Goal: Task Accomplishment & Management: Manage account settings

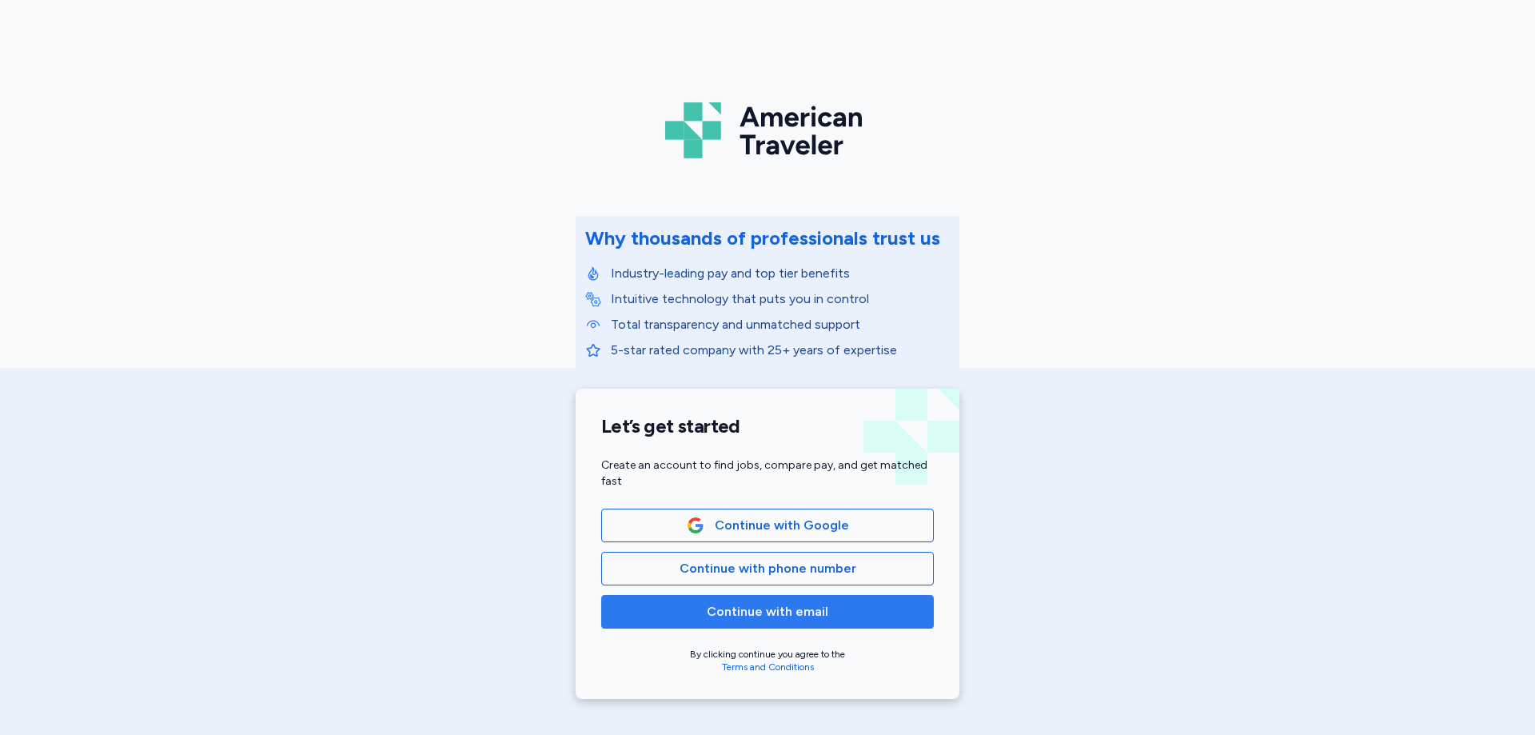
click at [751, 607] on span "Continue with email" at bounding box center [768, 611] width 122 height 19
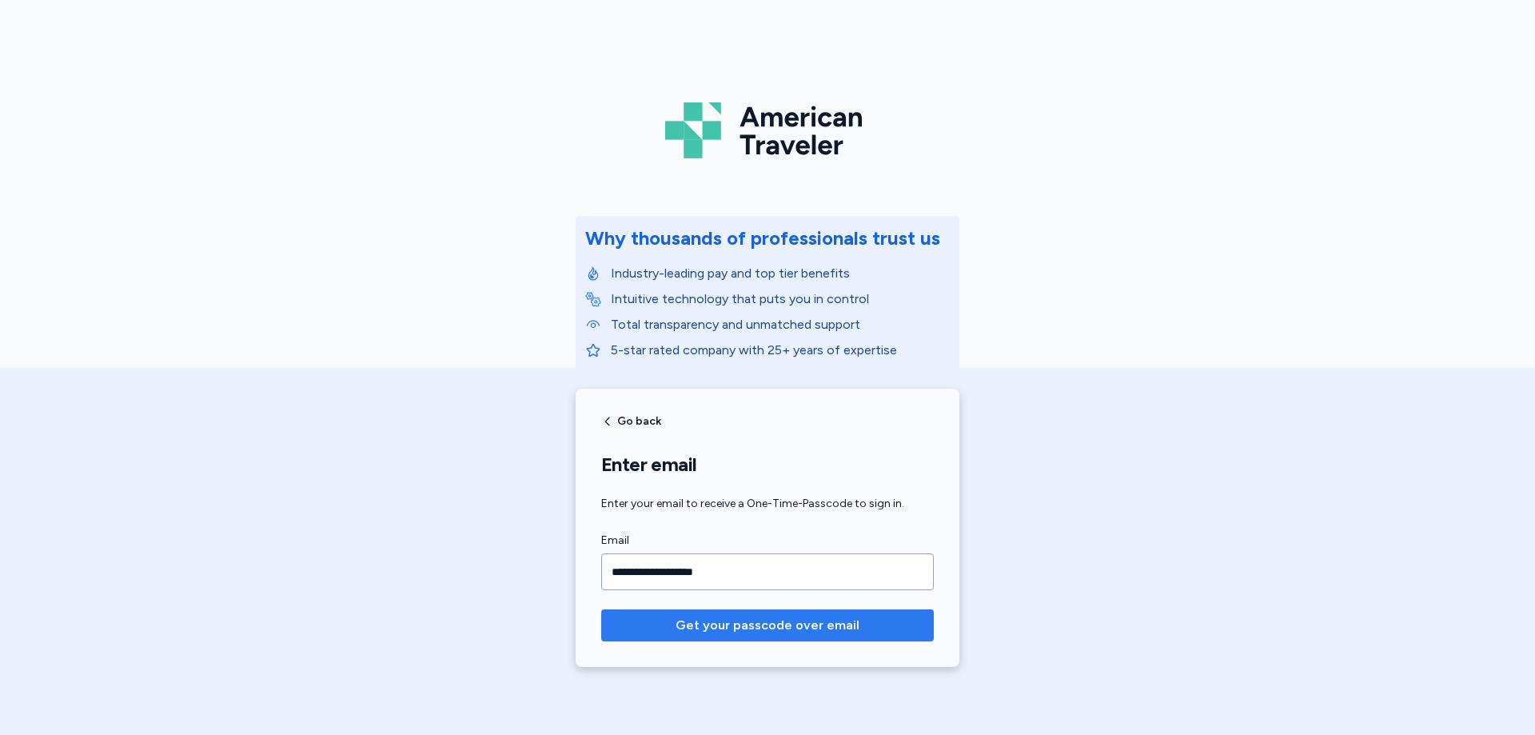
type input "**********"
click at [751, 629] on span "Get your passcode over email" at bounding box center [768, 625] width 184 height 19
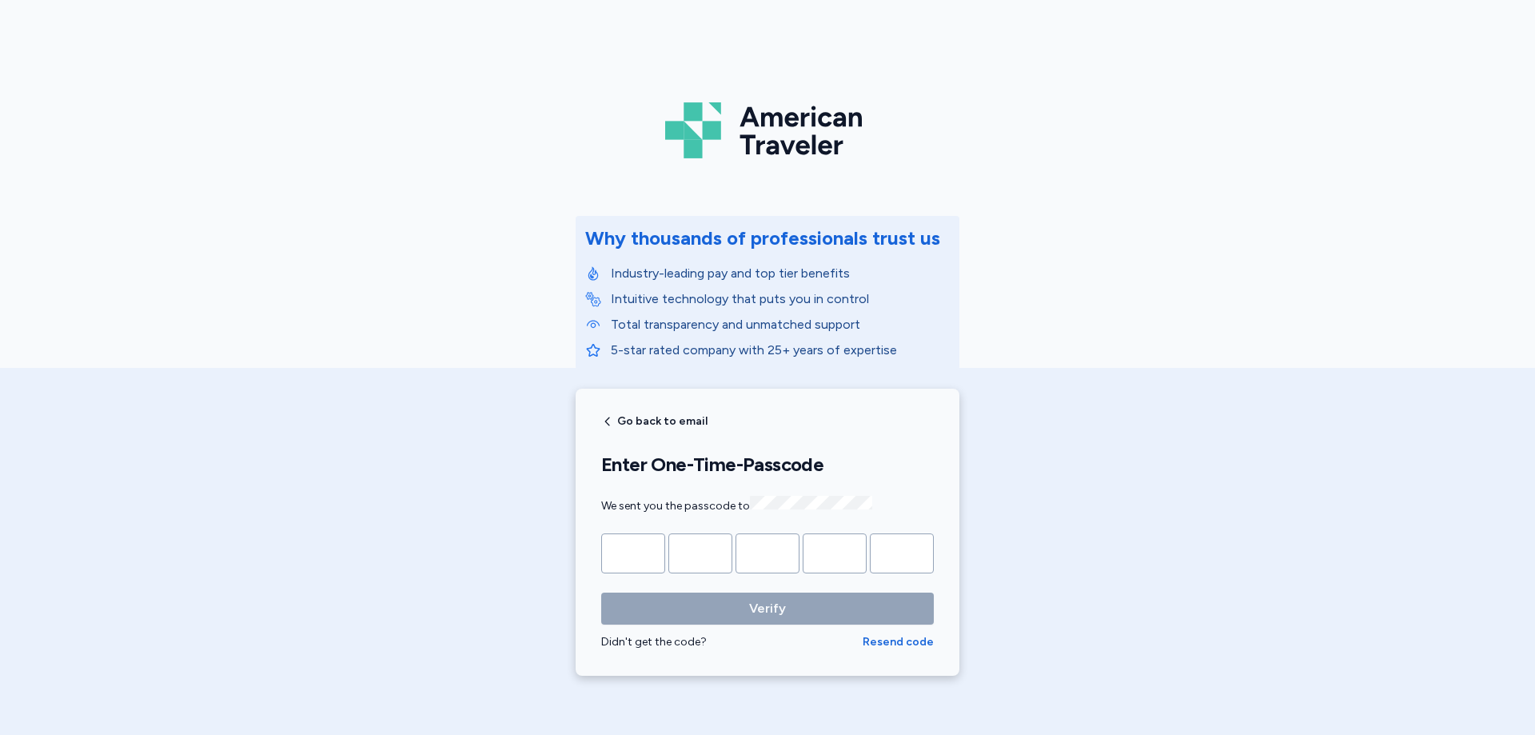
type input "*"
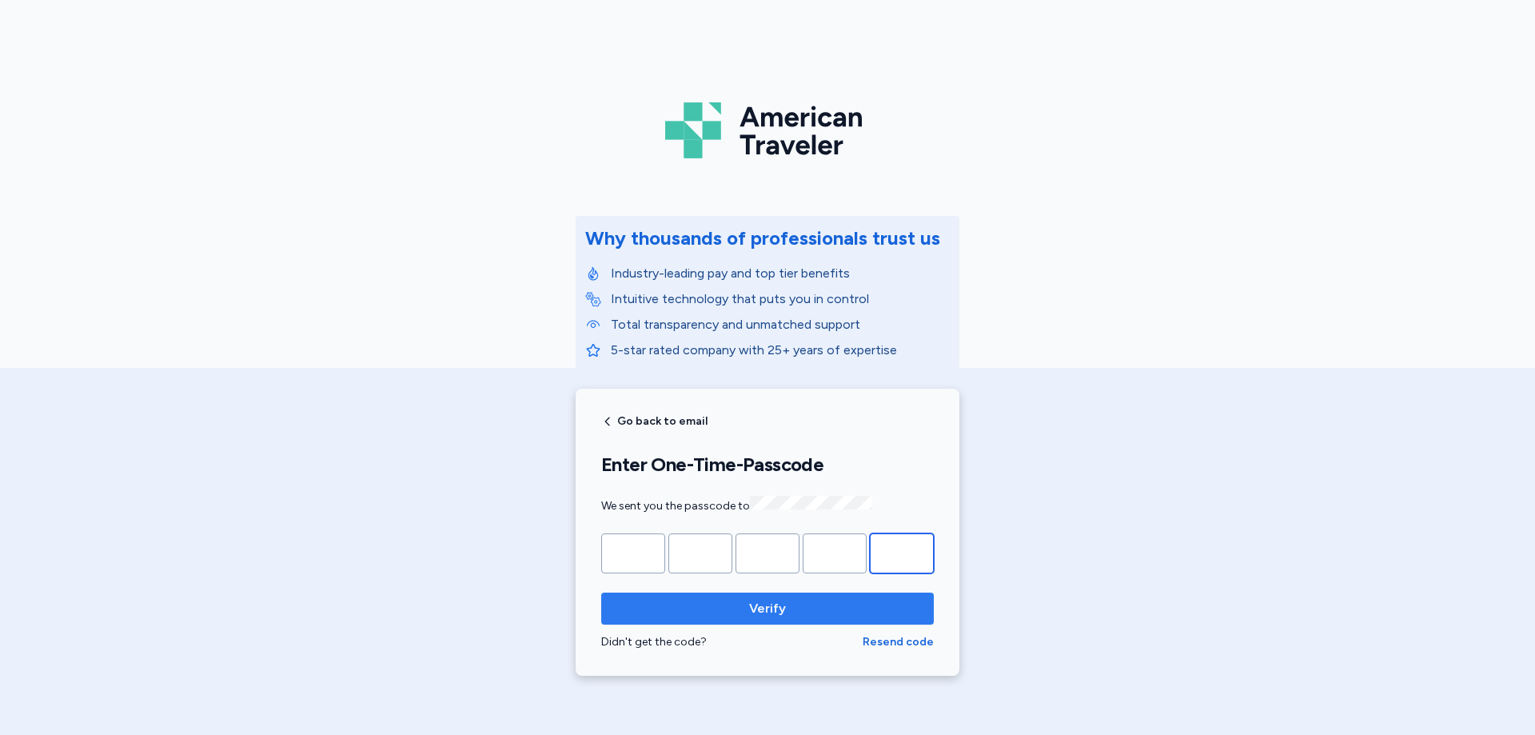
type input "*"
click at [764, 607] on span "Verify" at bounding box center [767, 608] width 37 height 19
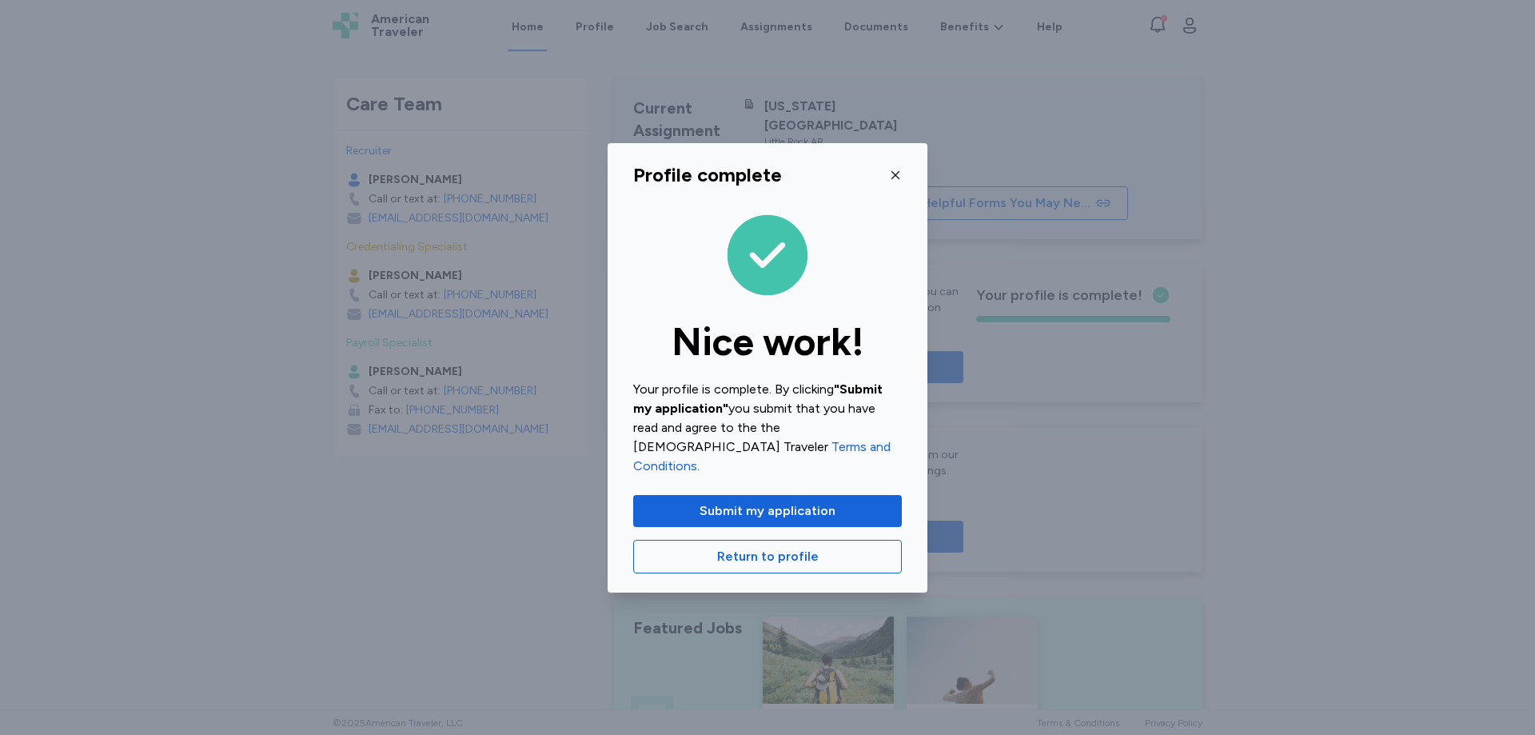
click at [888, 181] on div "Profile complete" at bounding box center [767, 175] width 269 height 26
click at [892, 181] on icon "button" at bounding box center [895, 175] width 13 height 13
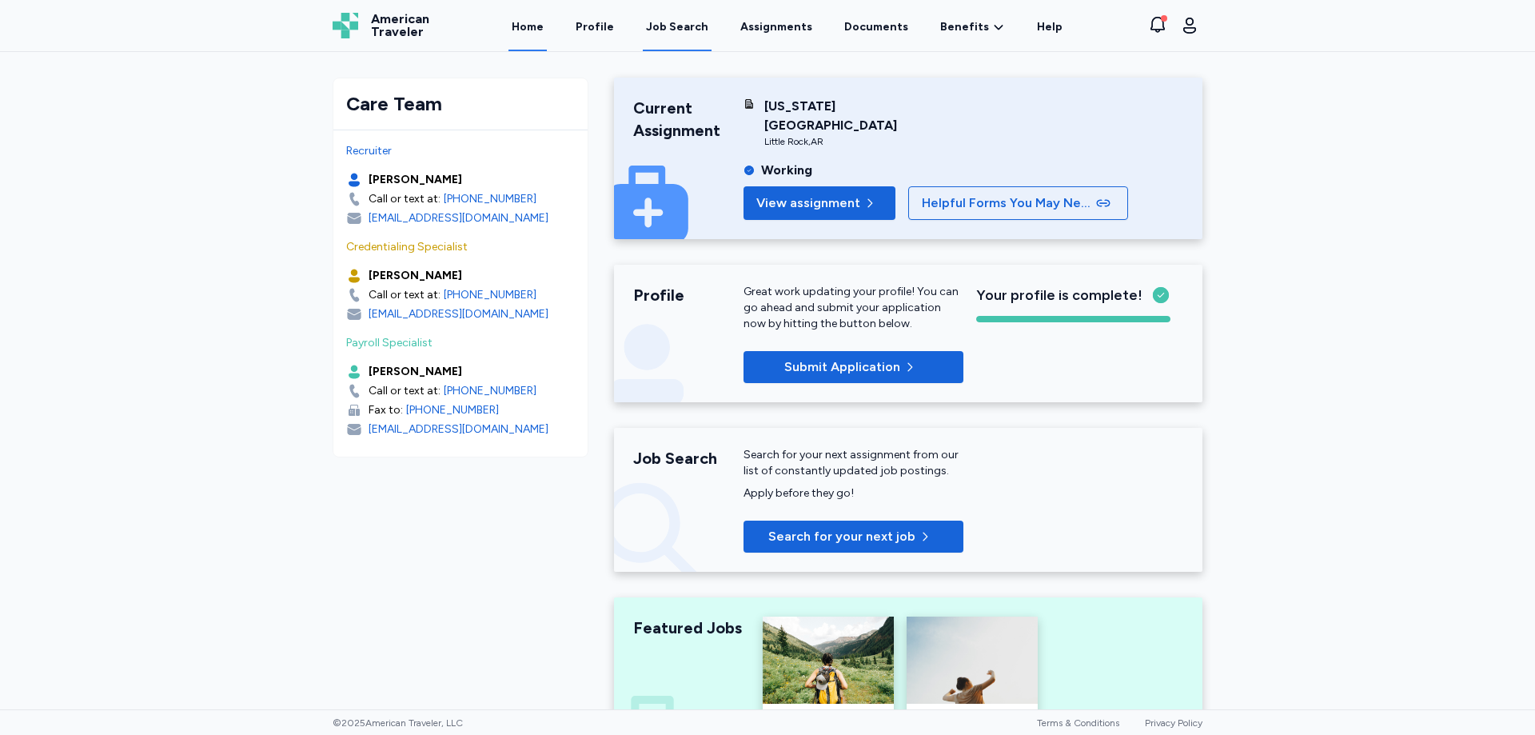
click at [687, 22] on div "Job Search" at bounding box center [677, 27] width 62 height 16
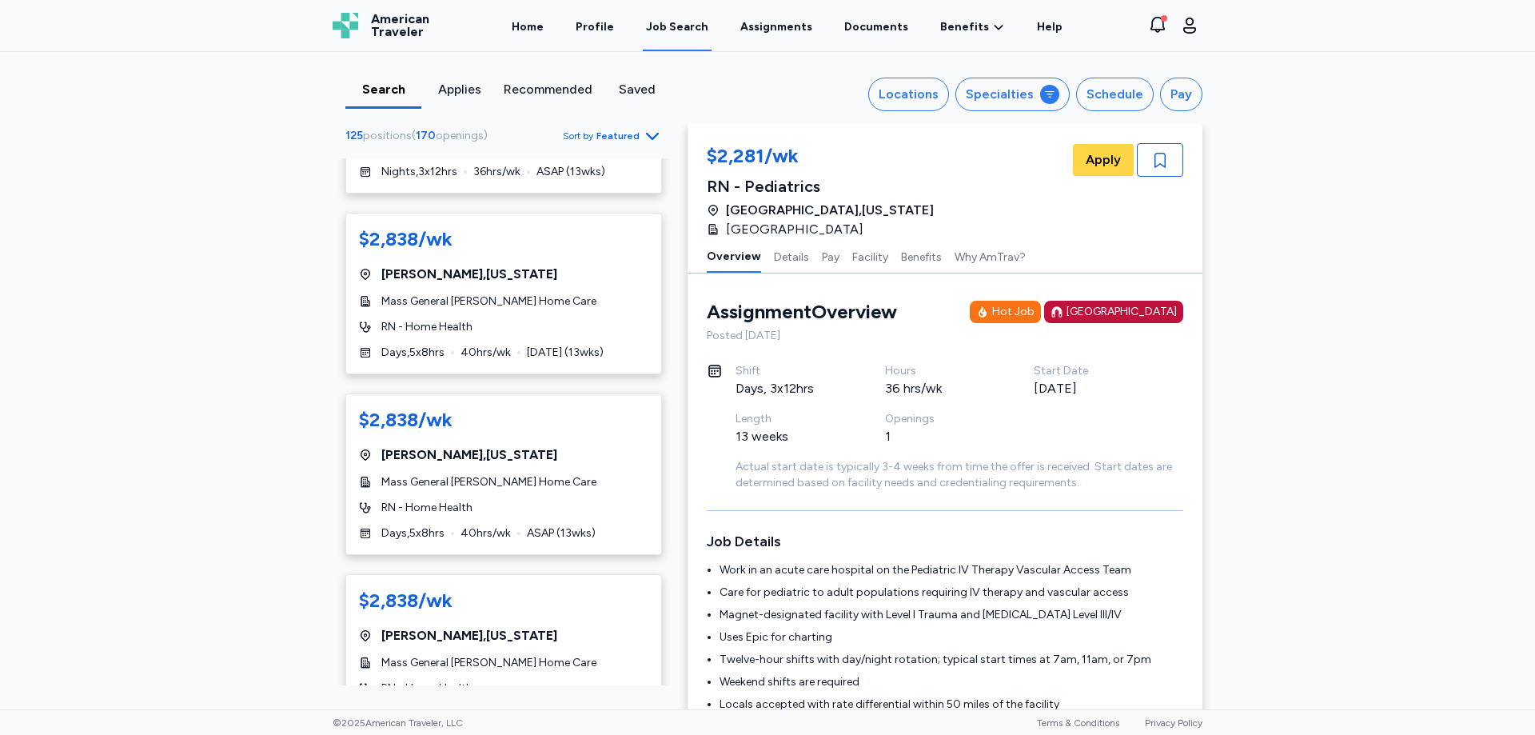
scroll to position [799, 0]
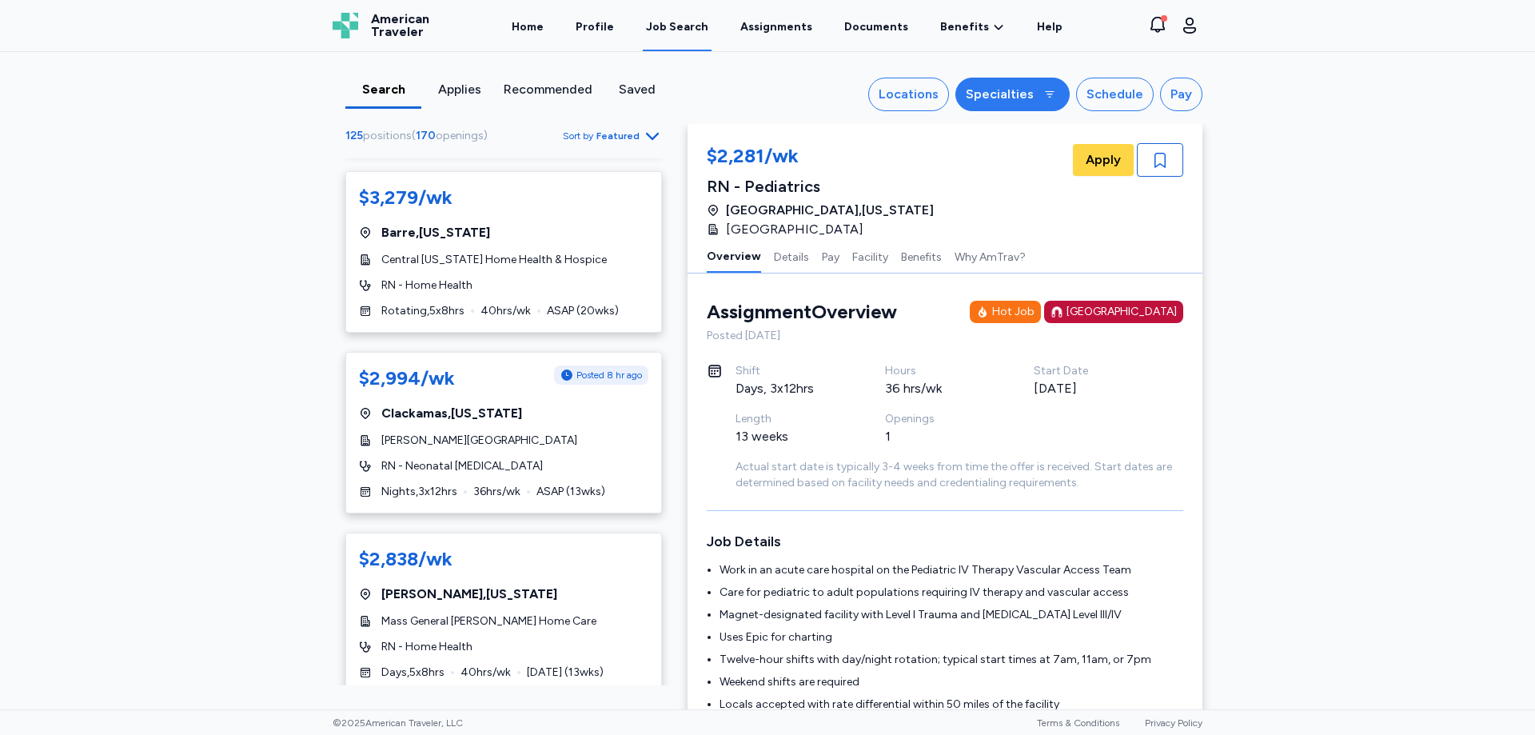
click at [1030, 93] on div "Specialties" at bounding box center [1000, 94] width 68 height 19
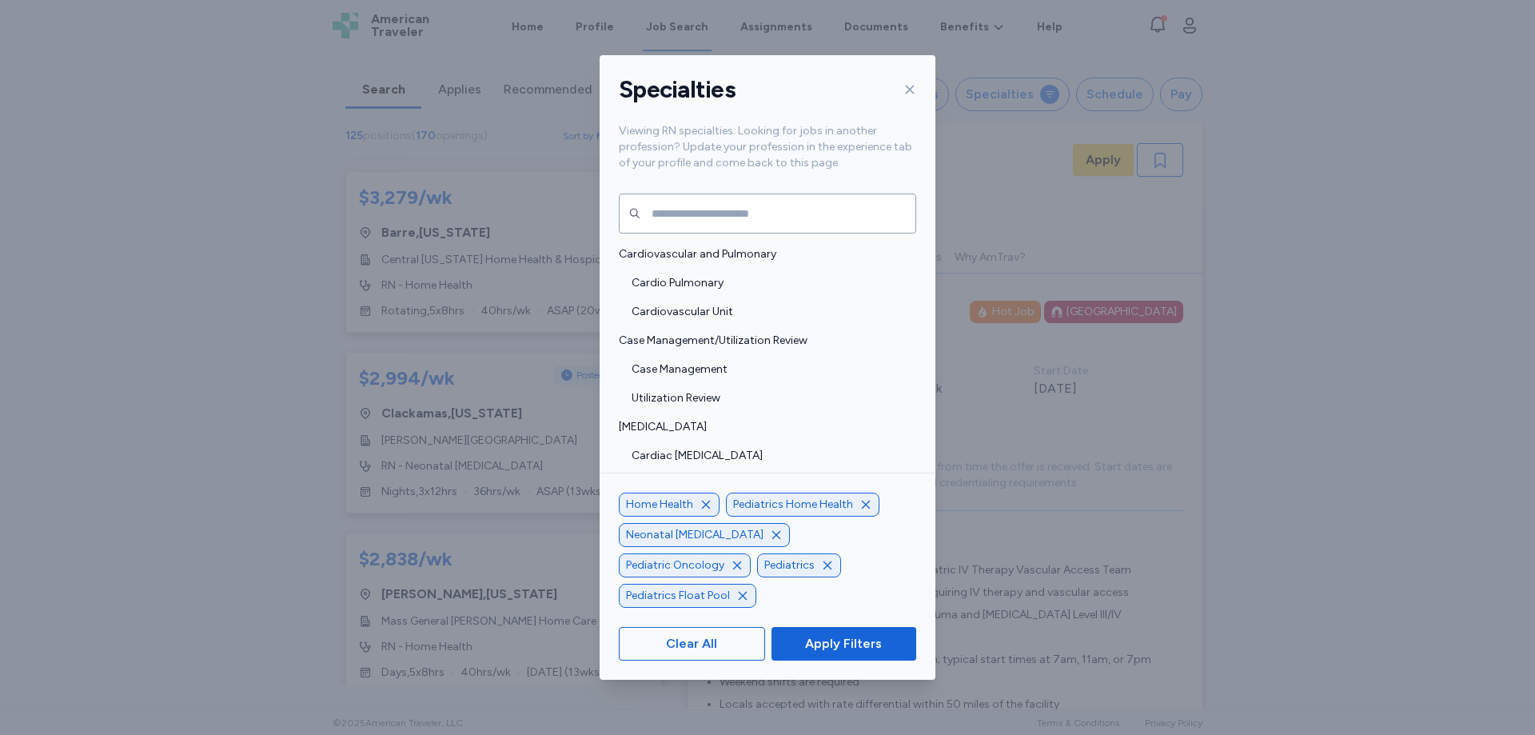
click at [770, 541] on icon "button" at bounding box center [776, 534] width 13 height 13
click at [703, 530] on icon "button" at bounding box center [705, 534] width 13 height 13
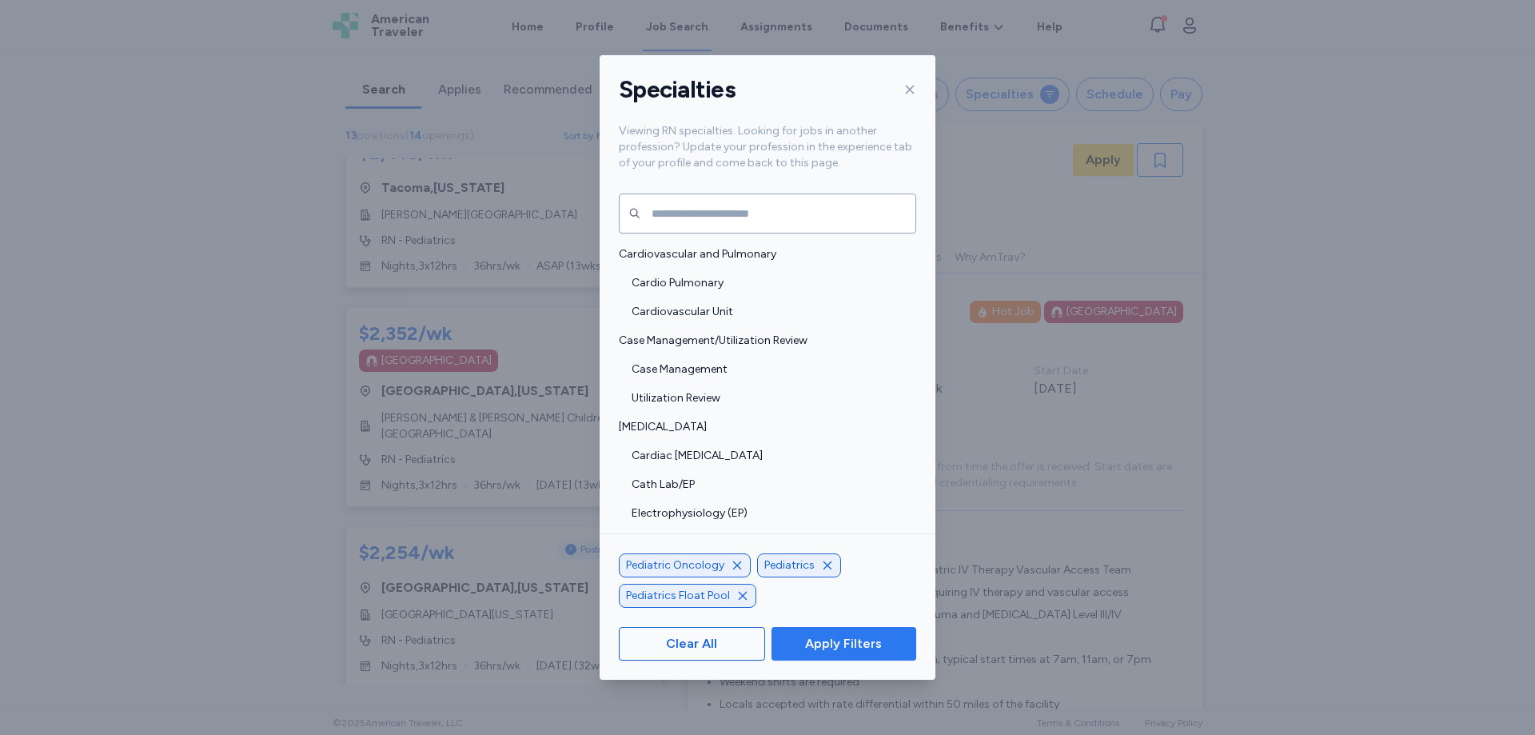
click at [805, 642] on span "Apply Filters" at bounding box center [843, 643] width 119 height 19
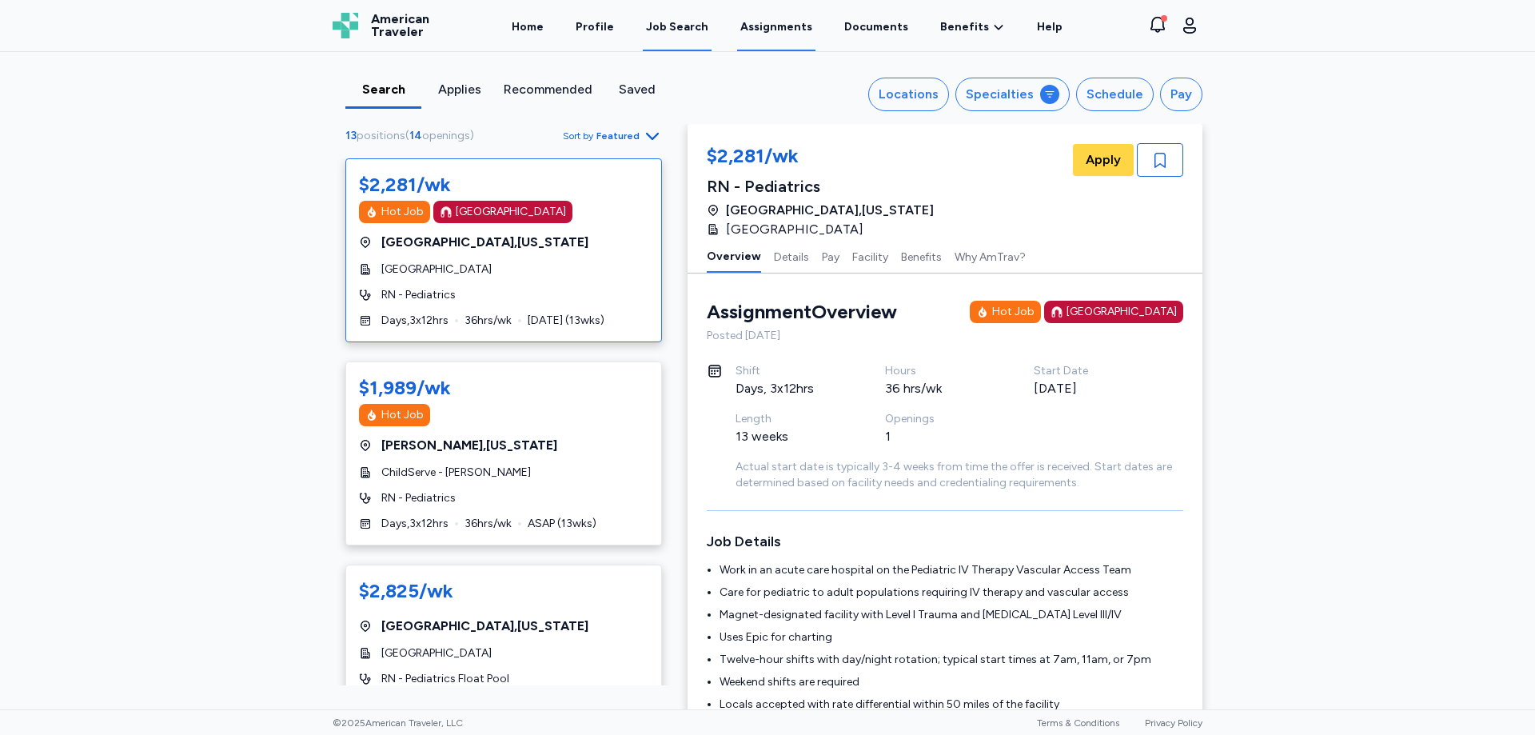
click at [783, 22] on link "Assignments" at bounding box center [776, 27] width 78 height 50
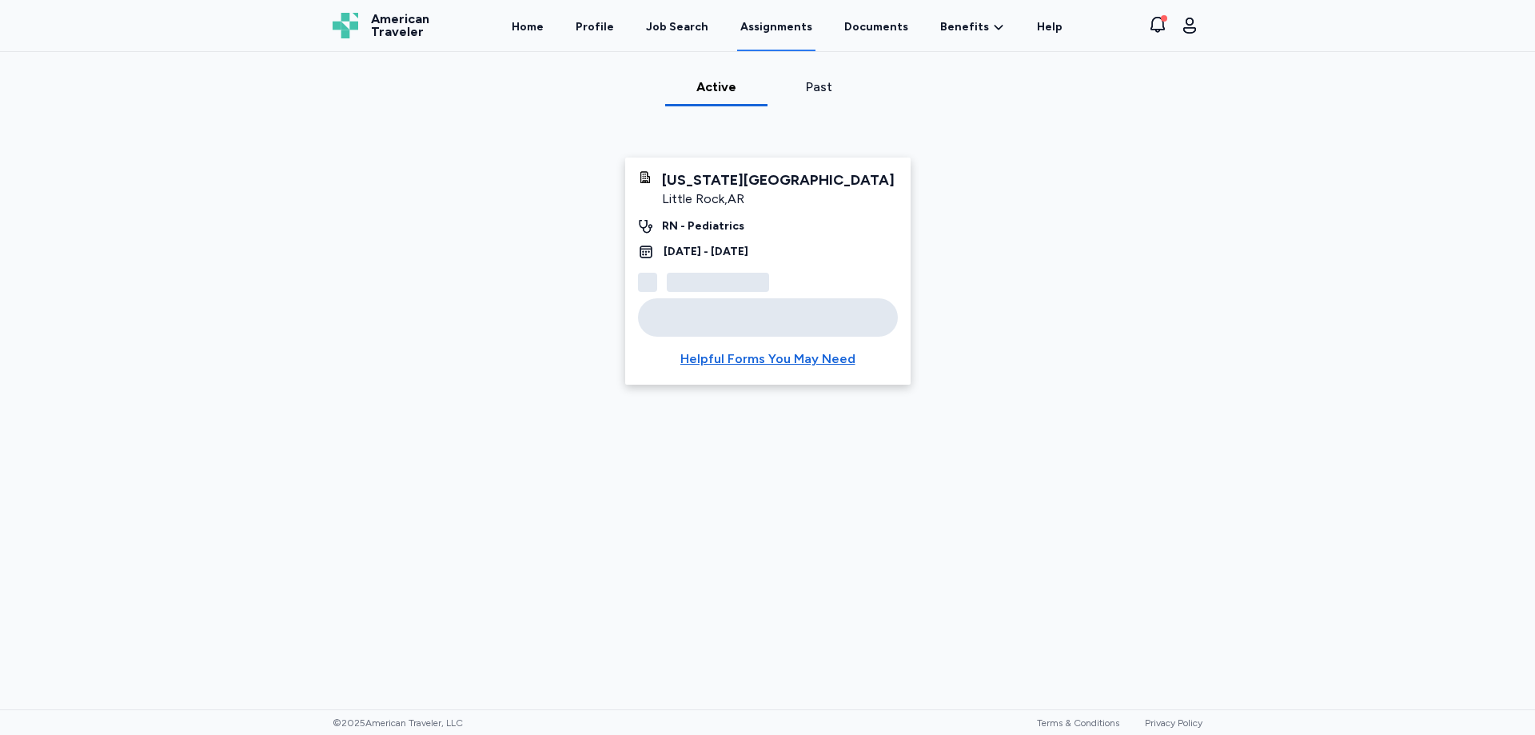
click at [767, 193] on div "[GEOGRAPHIC_DATA] , [GEOGRAPHIC_DATA]" at bounding box center [778, 198] width 233 height 19
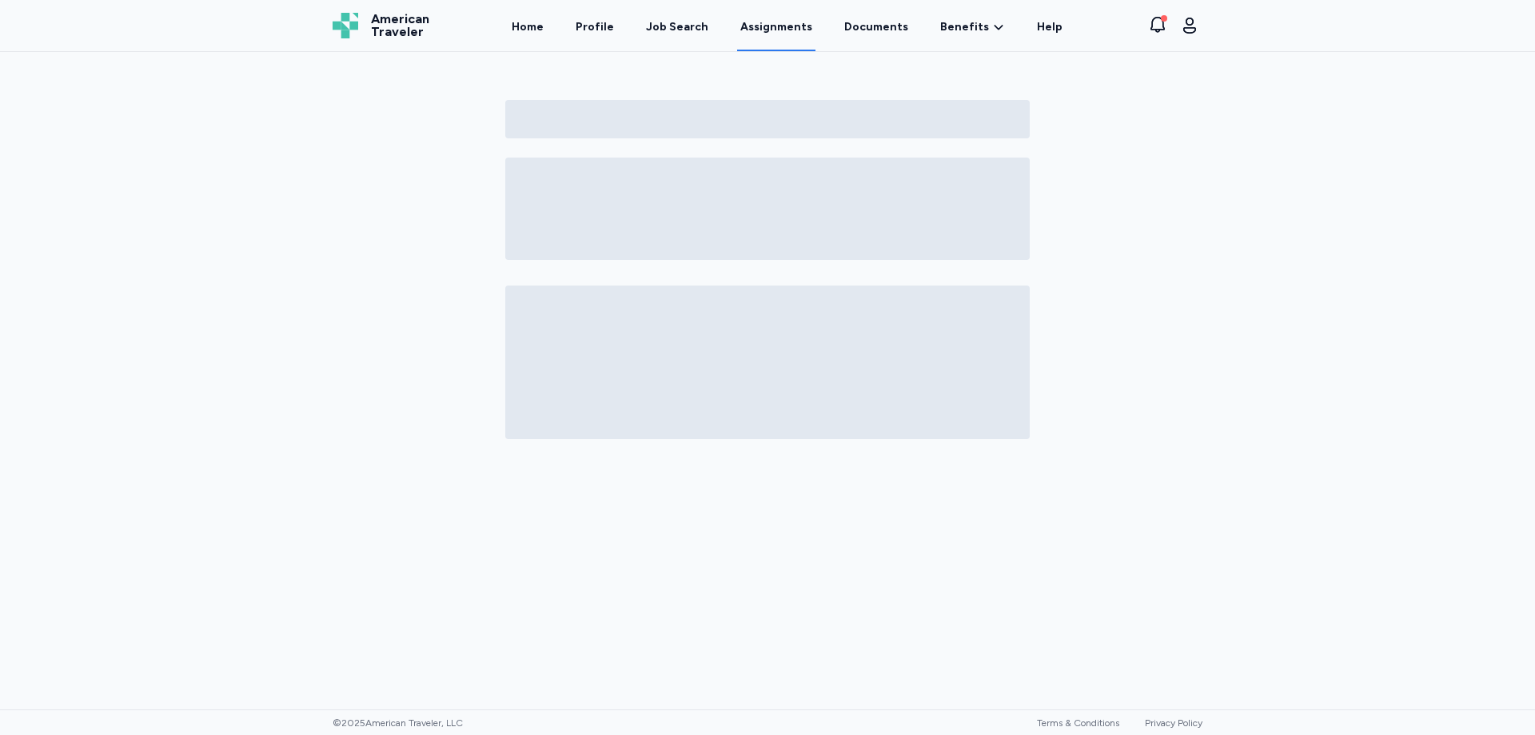
click at [775, 22] on link "Assignments" at bounding box center [776, 27] width 78 height 50
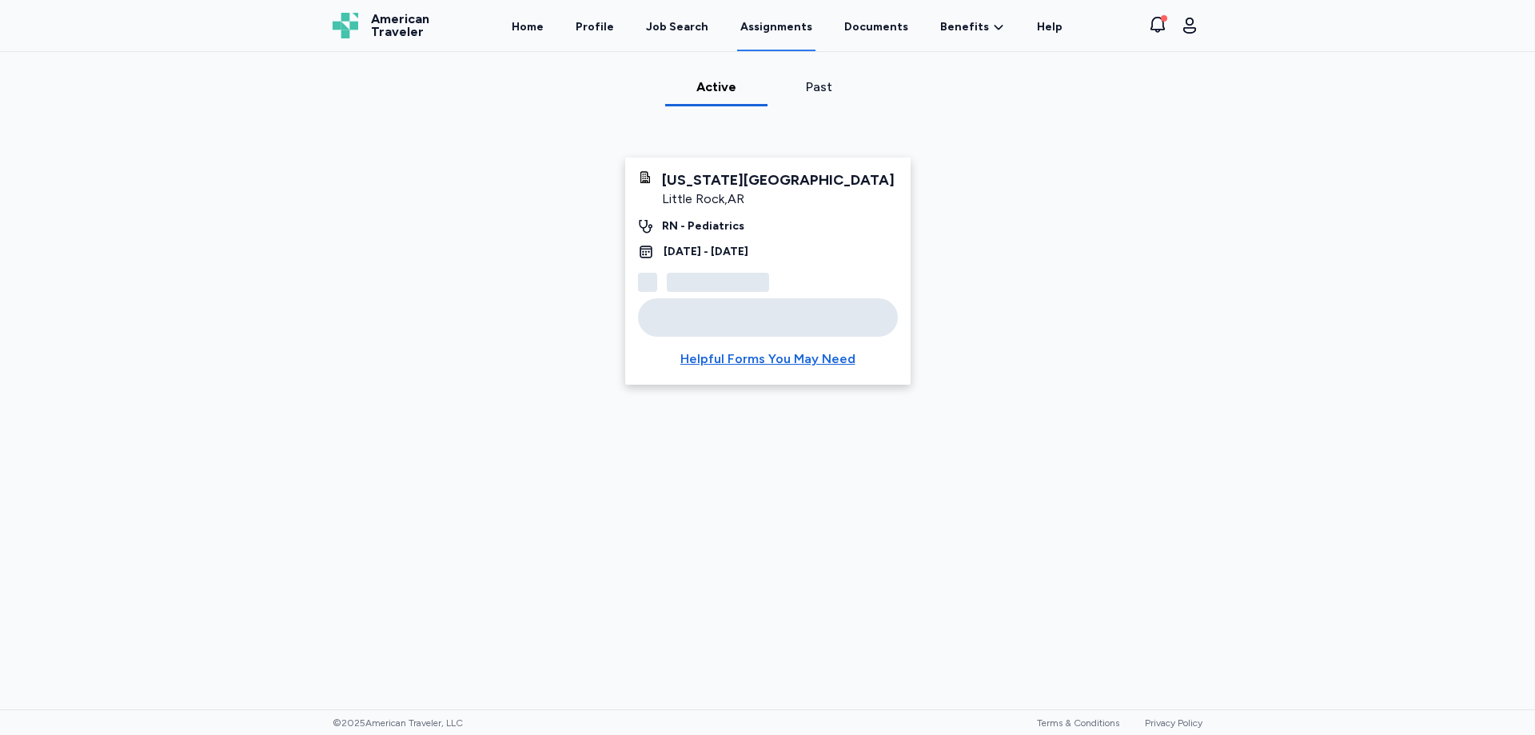
click at [807, 85] on div "Past" at bounding box center [819, 87] width 90 height 19
